Goal: Check status: Check status

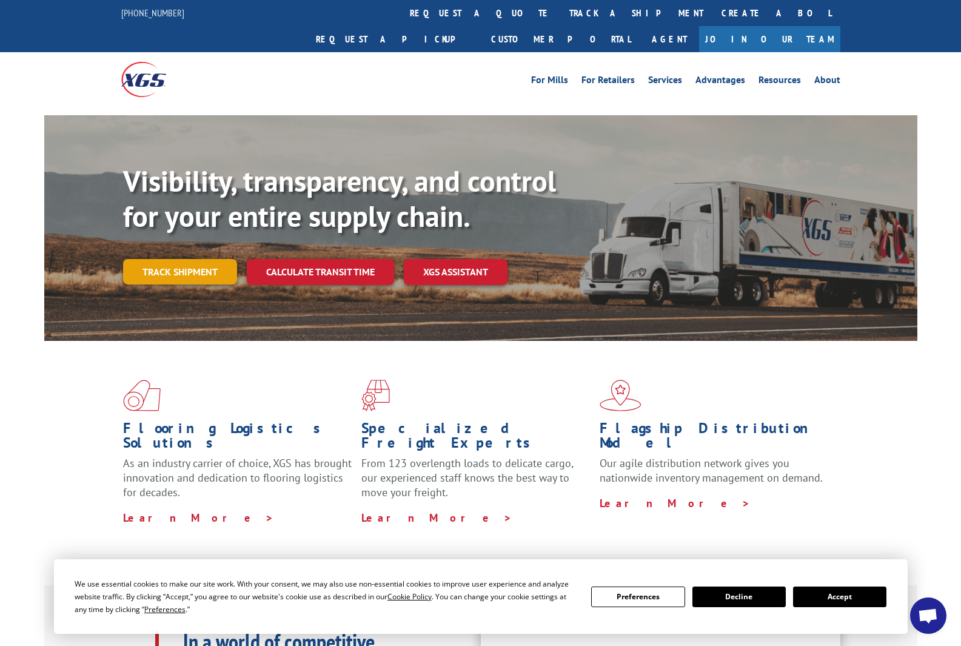
click at [216, 259] on link "Track shipment" at bounding box center [180, 271] width 114 height 25
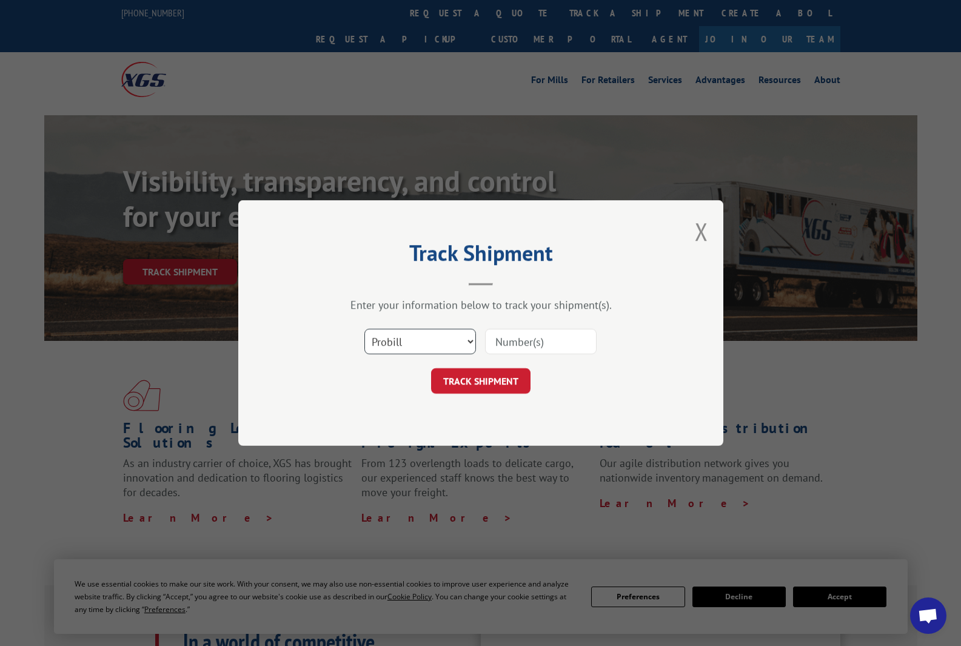
click at [466, 340] on select "Select category... Probill BOL PO" at bounding box center [420, 341] width 112 height 25
select select "bol"
click at [364, 329] on select "Select category... Probill BOL PO" at bounding box center [420, 341] width 112 height 25
click at [495, 348] on input at bounding box center [541, 341] width 112 height 25
type input "4717212"
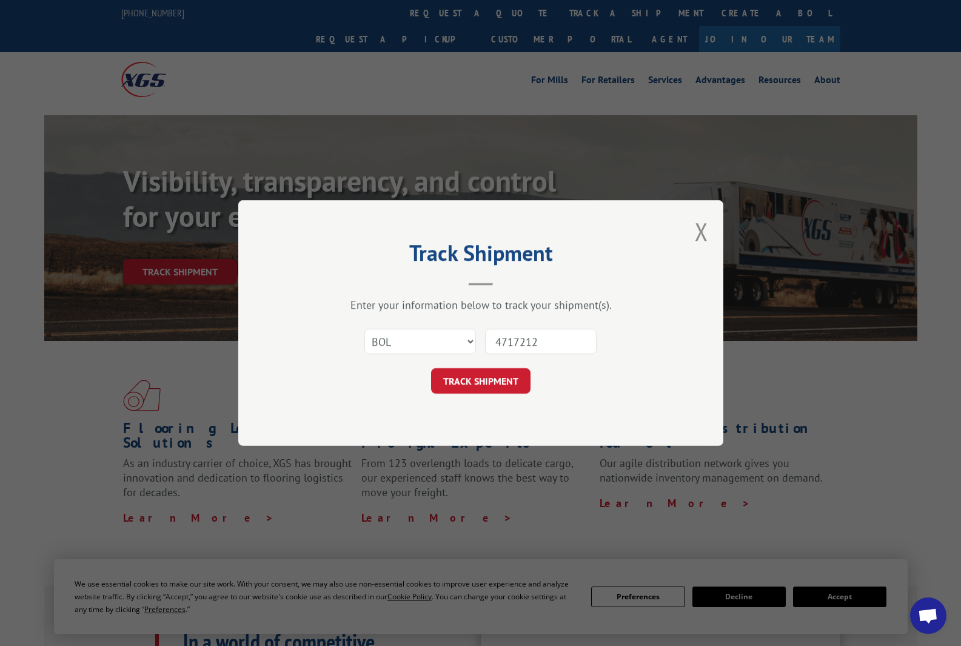
click button "TRACK SHIPMENT" at bounding box center [480, 380] width 99 height 25
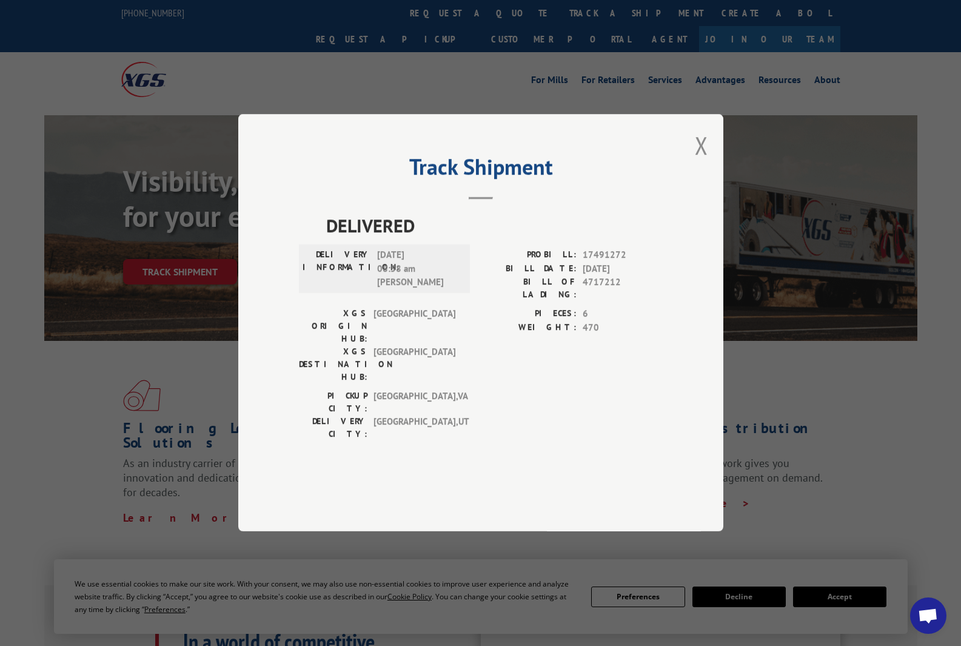
click at [704, 161] on button "Close modal" at bounding box center [701, 145] width 13 height 32
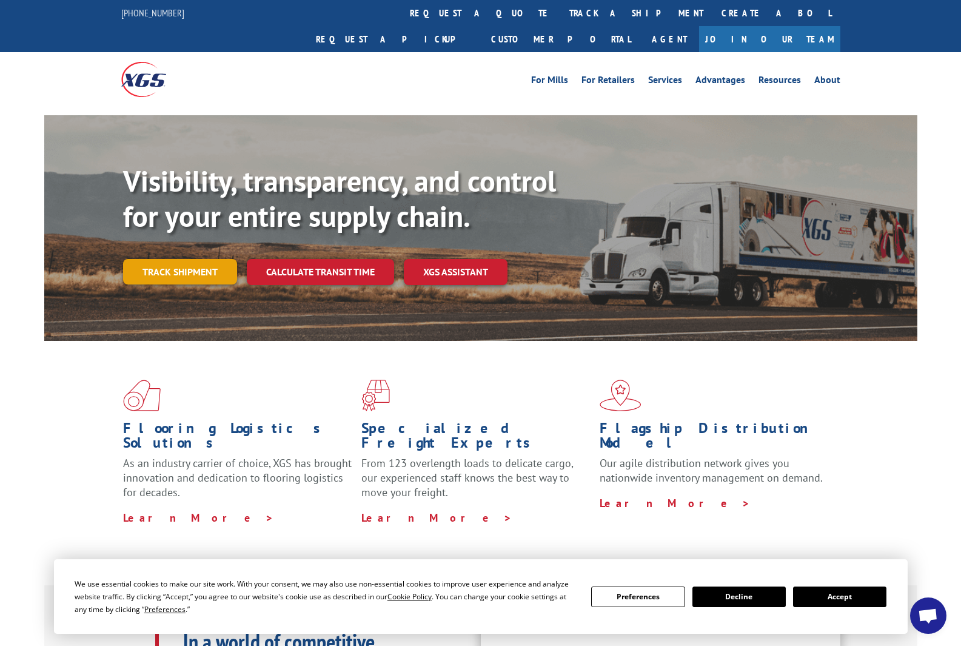
click at [220, 259] on link "Track shipment" at bounding box center [180, 271] width 114 height 25
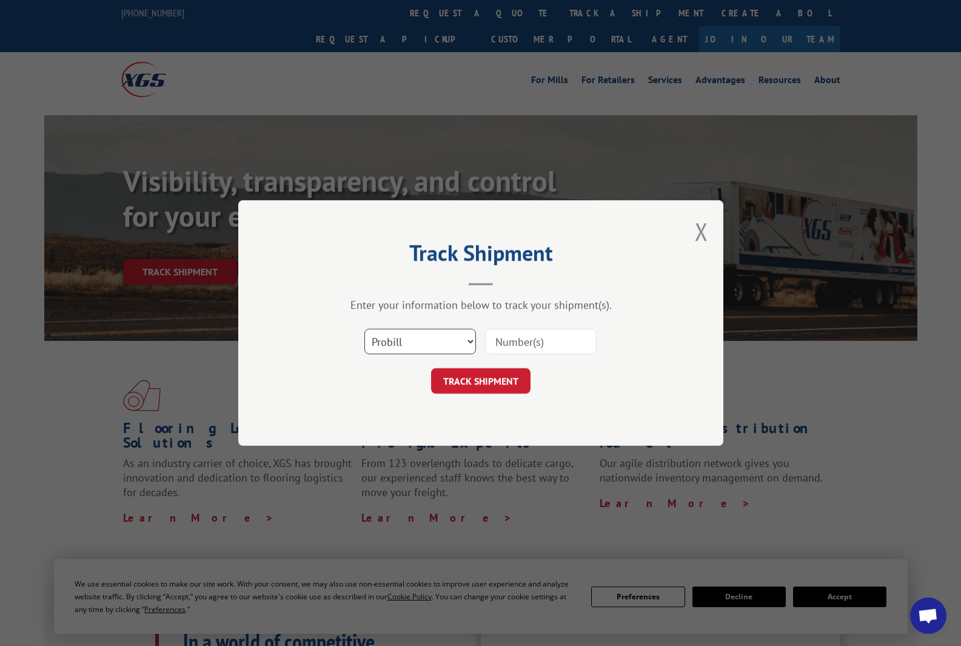
click at [389, 355] on div "Select category... Probill BOL PO" at bounding box center [420, 341] width 110 height 28
select select "bol"
click at [364, 329] on select "Select category... Probill BOL PO" at bounding box center [420, 341] width 112 height 25
click at [528, 337] on input at bounding box center [541, 341] width 112 height 25
type input "5163144"
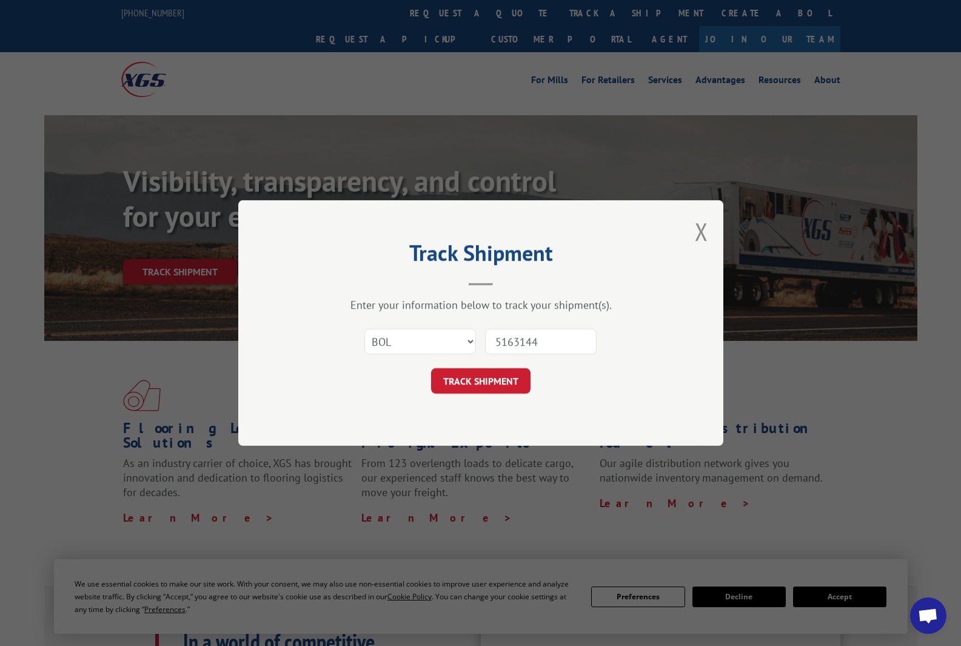
click button "TRACK SHIPMENT" at bounding box center [480, 380] width 99 height 25
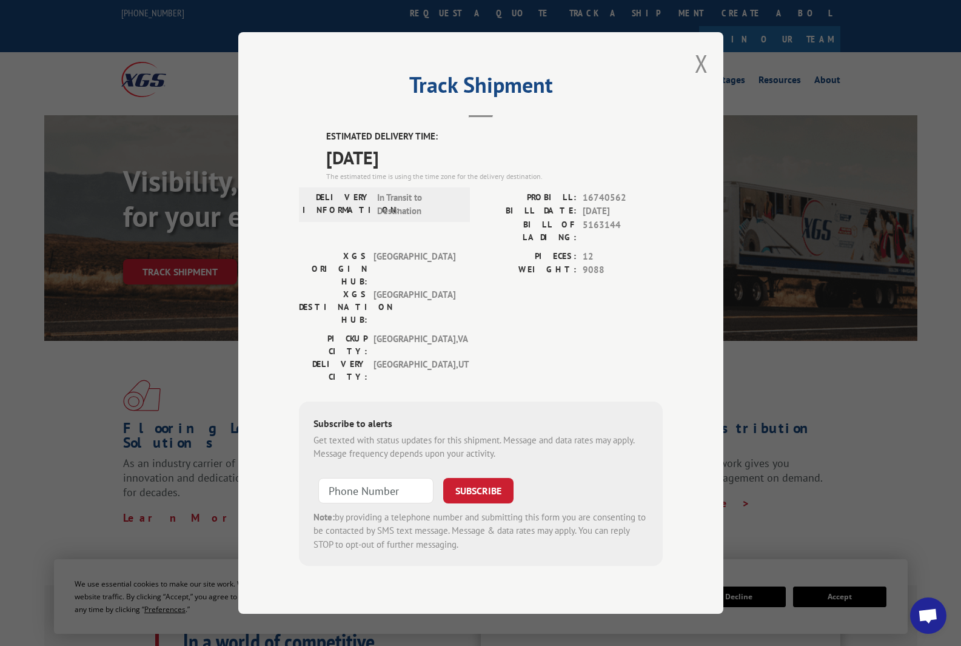
click at [710, 84] on div "Track Shipment ESTIMATED DELIVERY TIME: [DATE] The estimated time is using the …" at bounding box center [480, 323] width 485 height 582
click at [699, 78] on button "Close modal" at bounding box center [701, 63] width 13 height 32
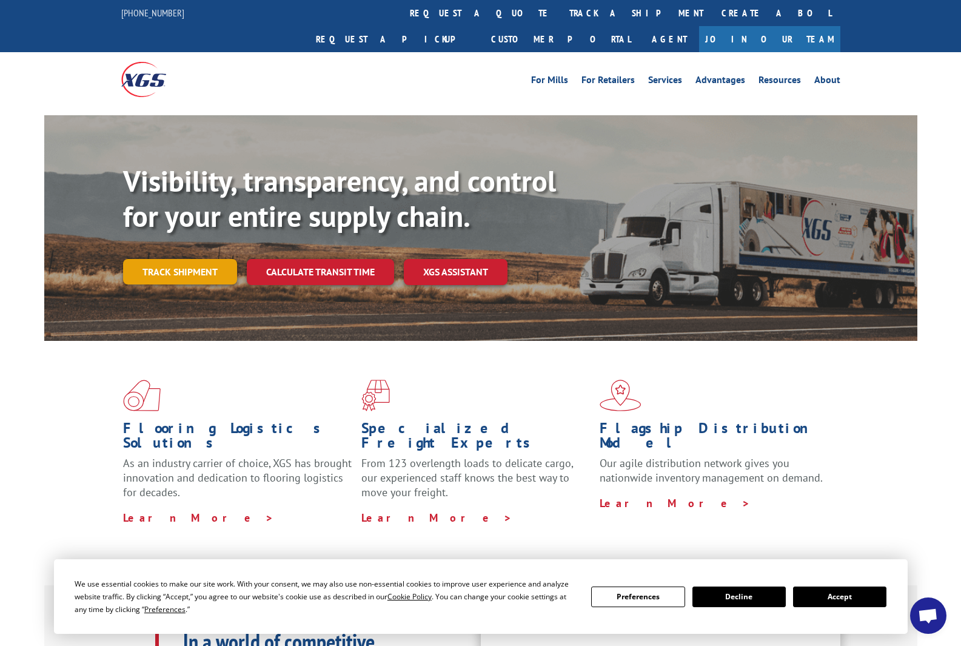
click at [216, 259] on link "Track shipment" at bounding box center [180, 271] width 114 height 25
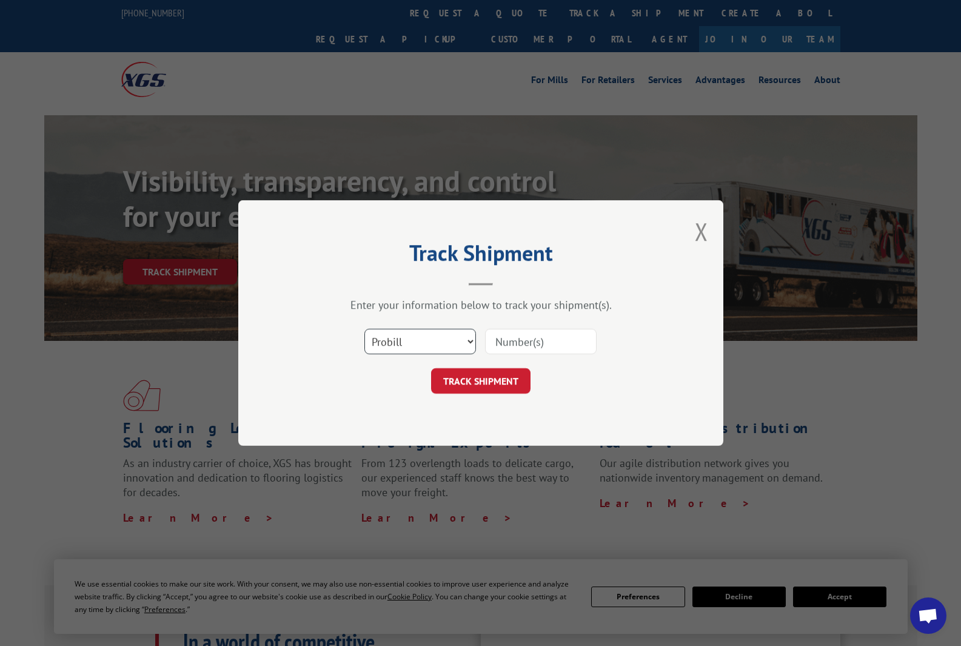
click at [392, 354] on select "Select category... Probill BOL PO" at bounding box center [420, 341] width 112 height 25
select select "bol"
click at [364, 329] on select "Select category... Probill BOL PO" at bounding box center [420, 341] width 112 height 25
click at [483, 344] on div "Select category... Probill BOL PO" at bounding box center [481, 341] width 364 height 40
click at [500, 343] on input at bounding box center [541, 341] width 112 height 25
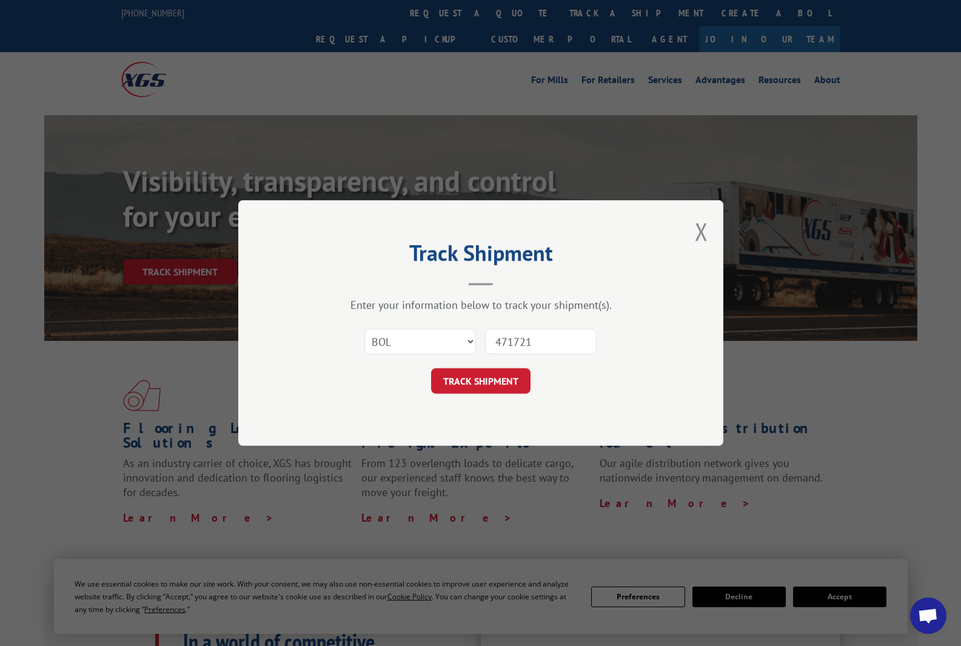
type input "4717212"
click button "TRACK SHIPMENT" at bounding box center [480, 380] width 99 height 25
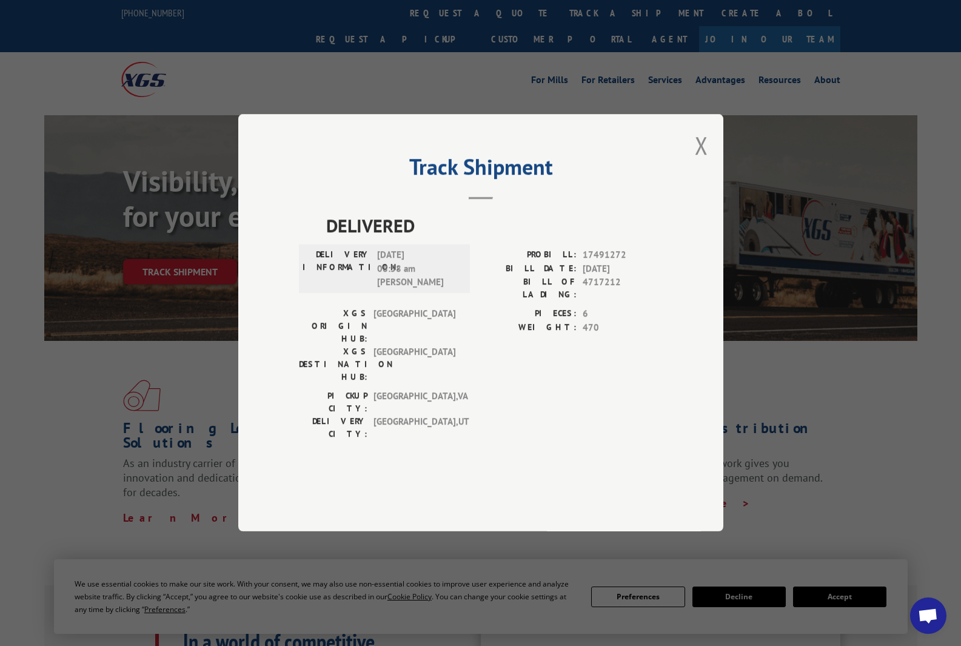
click at [691, 182] on div "Track Shipment DELIVERED DELIVERY INFORMATION: [DATE] 08:58 am [PERSON_NAME]: 1…" at bounding box center [480, 322] width 485 height 417
click at [703, 161] on button "Close modal" at bounding box center [701, 145] width 13 height 32
